Goal: Book appointment/travel/reservation

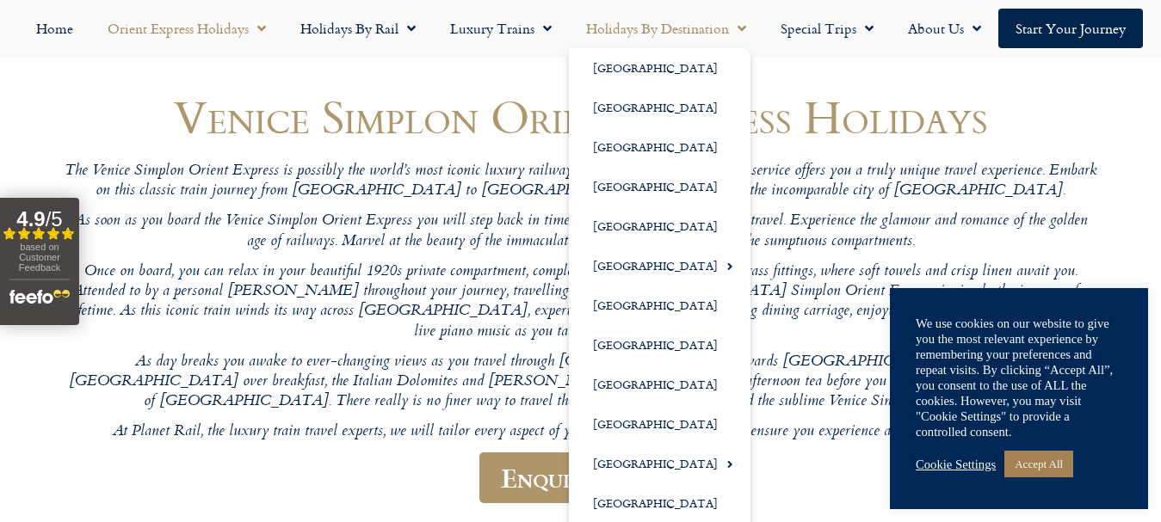
scroll to position [163, 0]
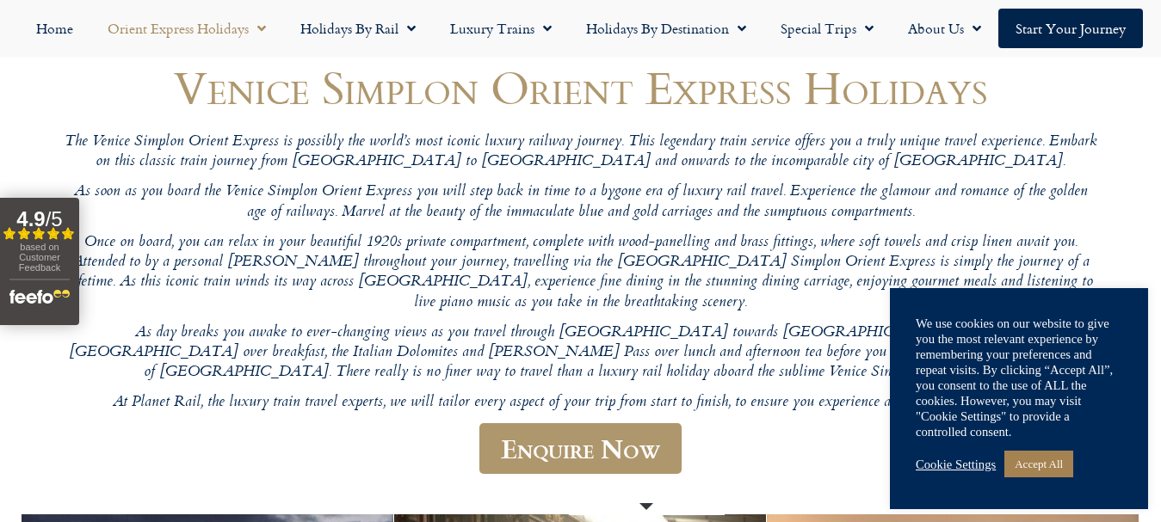
click at [476, 408] on header "Venice Simplon Orient Express Holidays The Venice Simplon Orient Express is pos…" at bounding box center [581, 278] width 1032 height 433
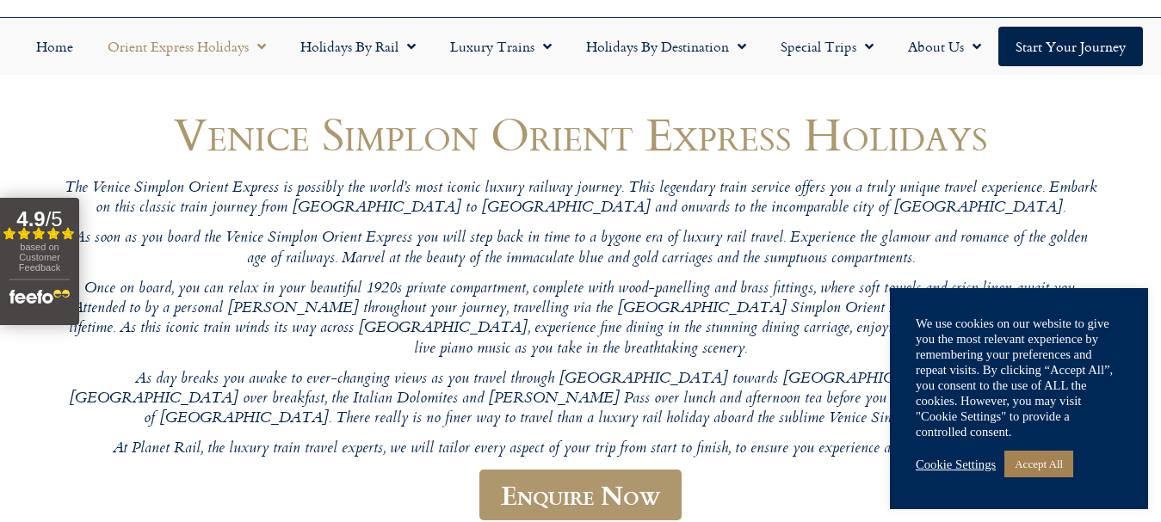
scroll to position [115, 0]
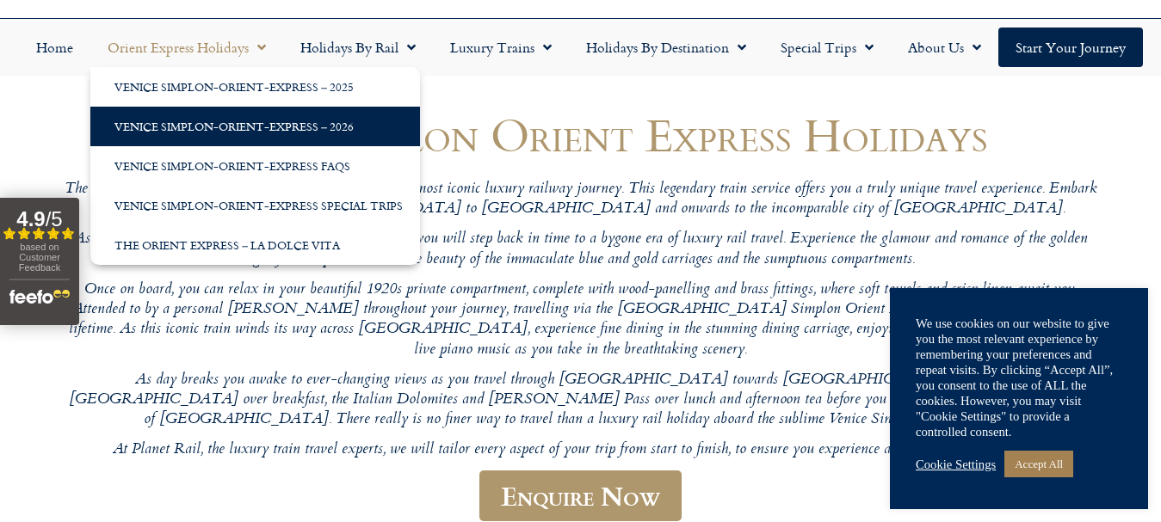
click at [203, 126] on link "Venice Simplon-Orient-Express – 2026" at bounding box center [255, 127] width 330 height 40
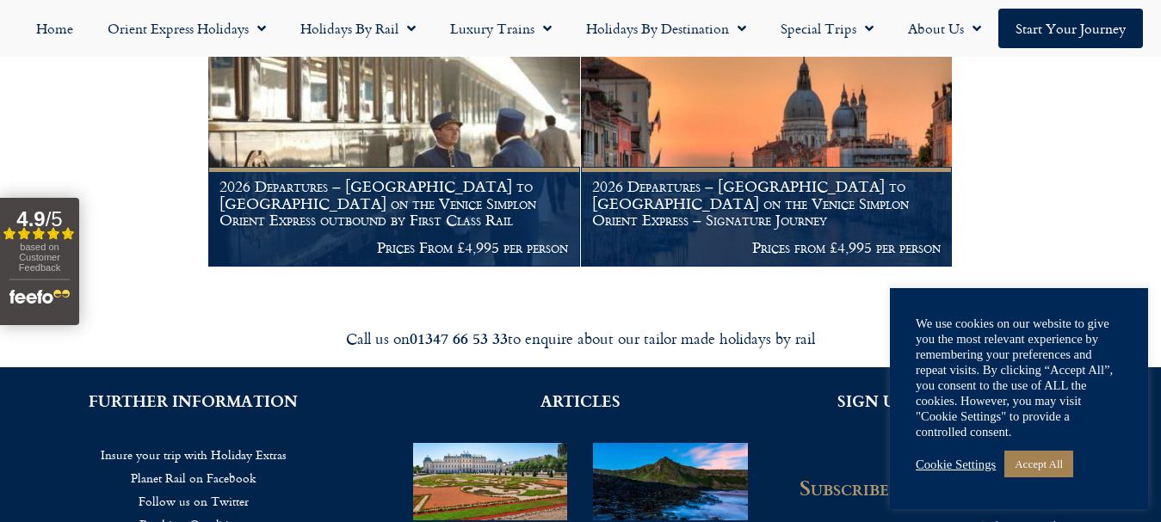
scroll to position [405, 0]
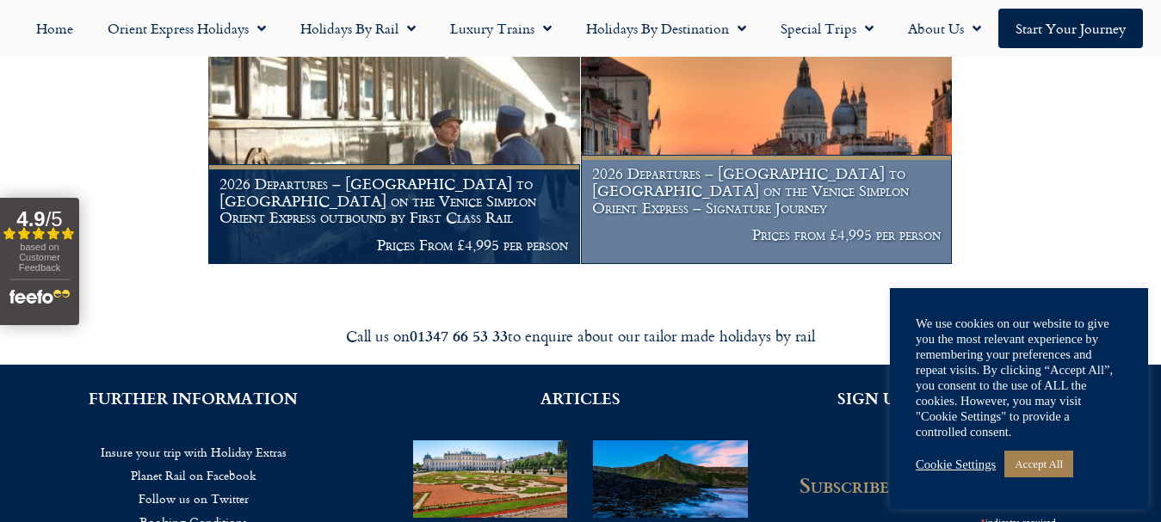
click at [835, 226] on p "Prices from £4,995 per person" at bounding box center [766, 234] width 348 height 17
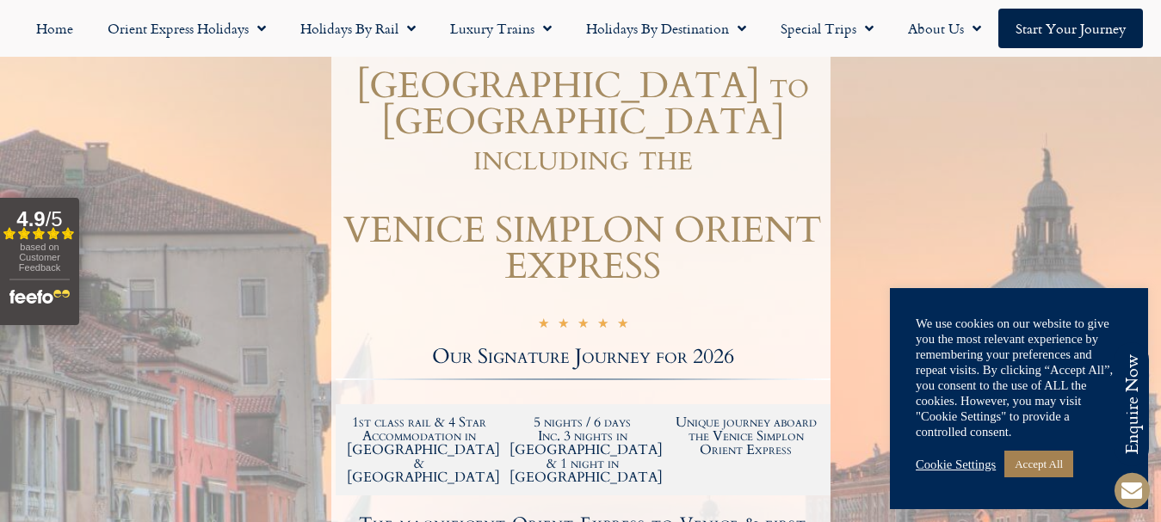
scroll to position [221, 0]
